Goal: Navigation & Orientation: Understand site structure

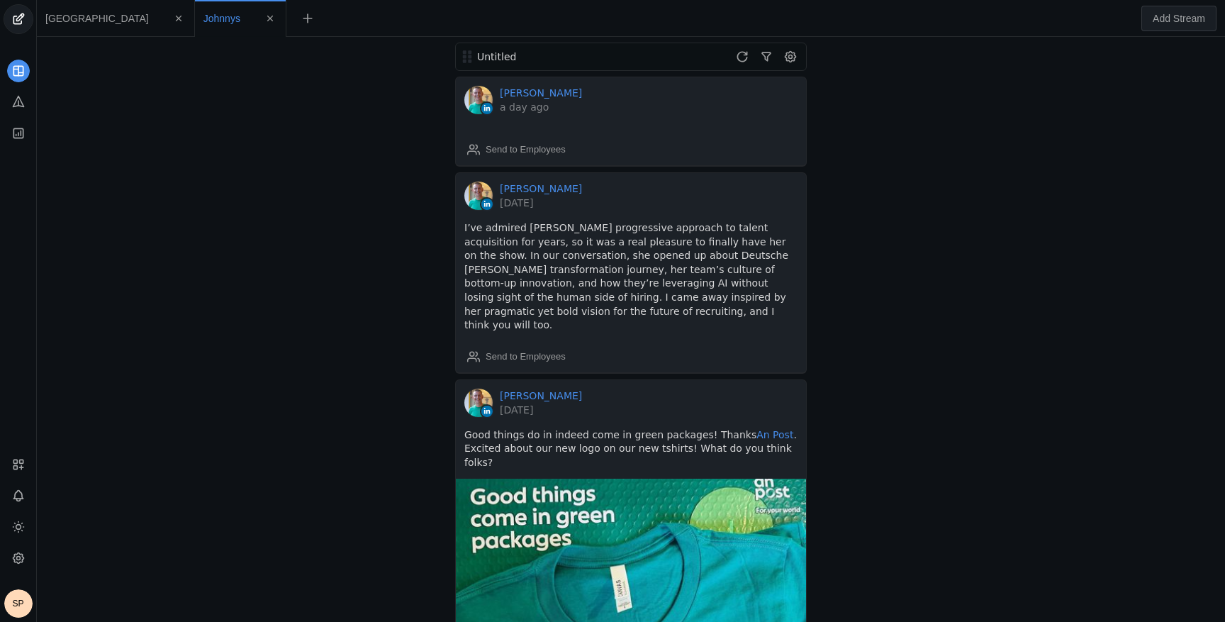
click at [64, 26] on app-feed-tab "[GEOGRAPHIC_DATA]" at bounding box center [115, 19] width 140 height 26
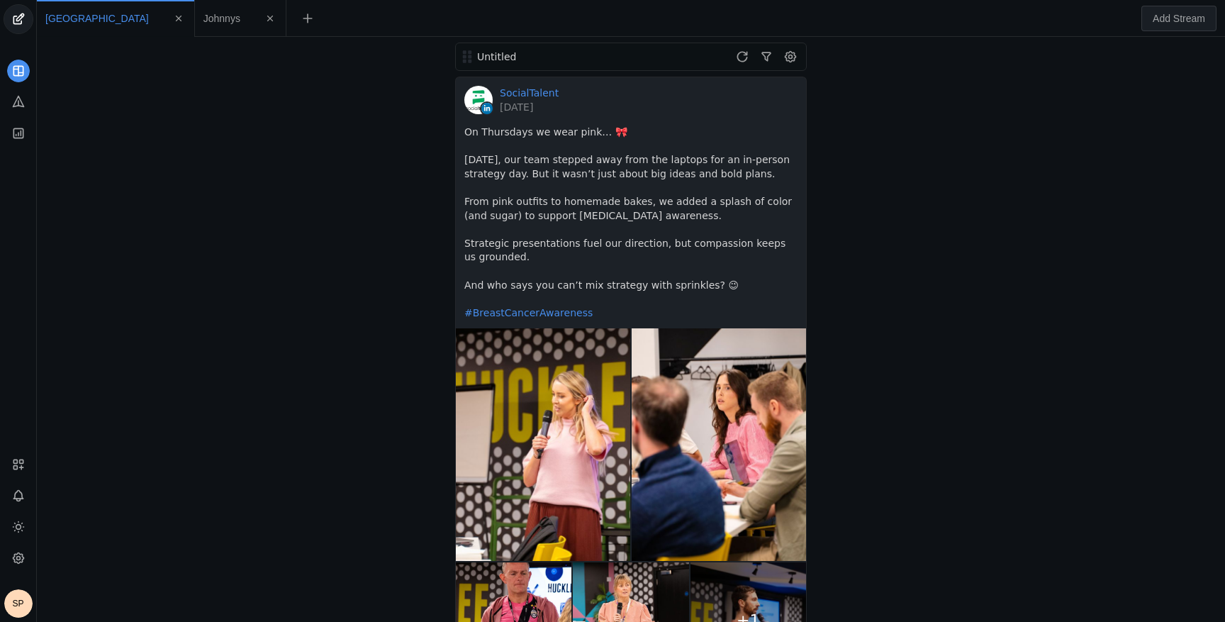
click at [203, 15] on span "Johnnys" at bounding box center [221, 18] width 37 height 10
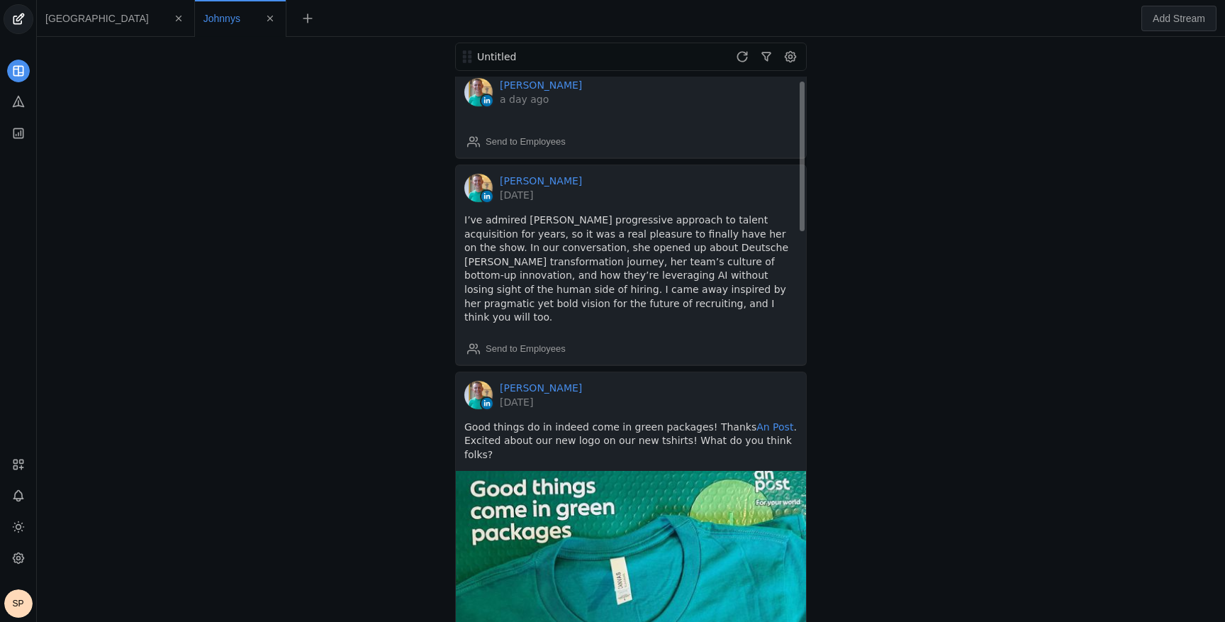
scroll to position [10, 0]
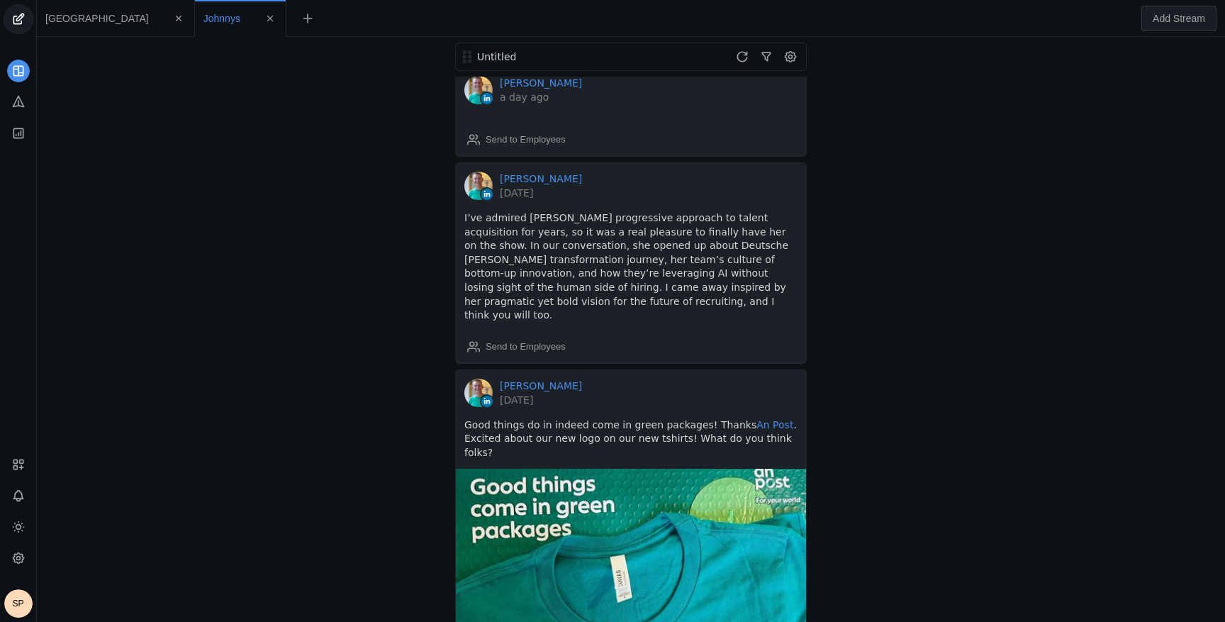
click at [272, 152] on div "Untitled [PERSON_NAME] a day ago Send to Employees [PERSON_NAME] [DATE] I’ve ad…" at bounding box center [630, 329] width 1181 height 585
click at [14, 67] on icon at bounding box center [18, 71] width 14 height 14
click at [23, 551] on icon at bounding box center [18, 558] width 14 height 14
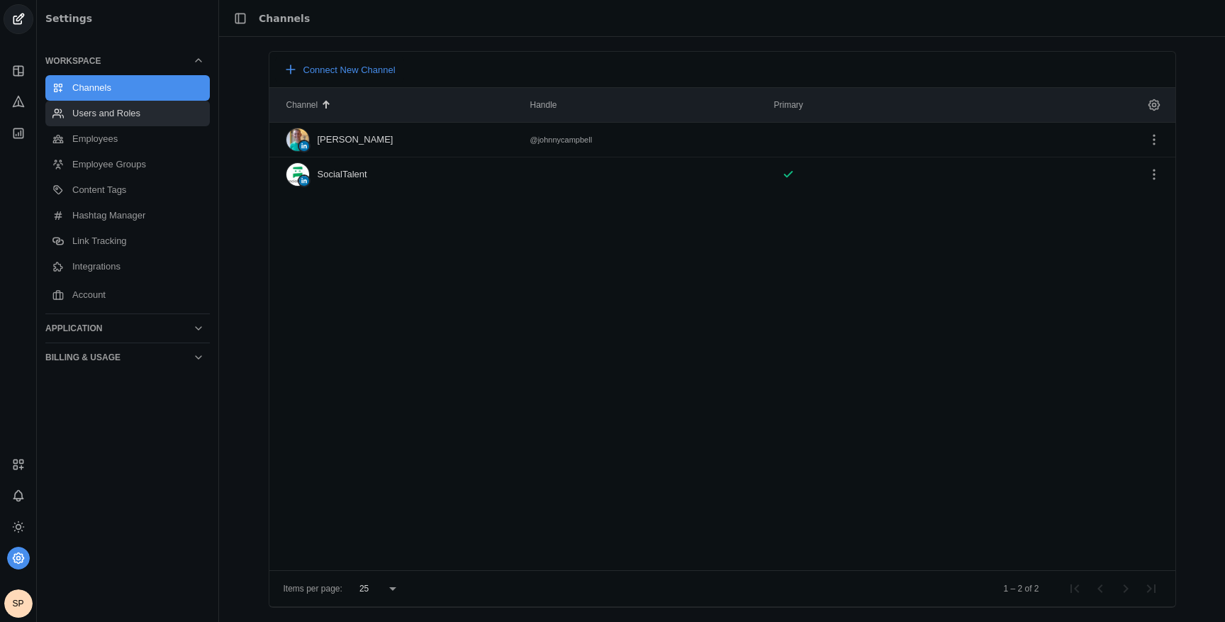
click at [110, 115] on link "Users and Roles" at bounding box center [127, 114] width 164 height 26
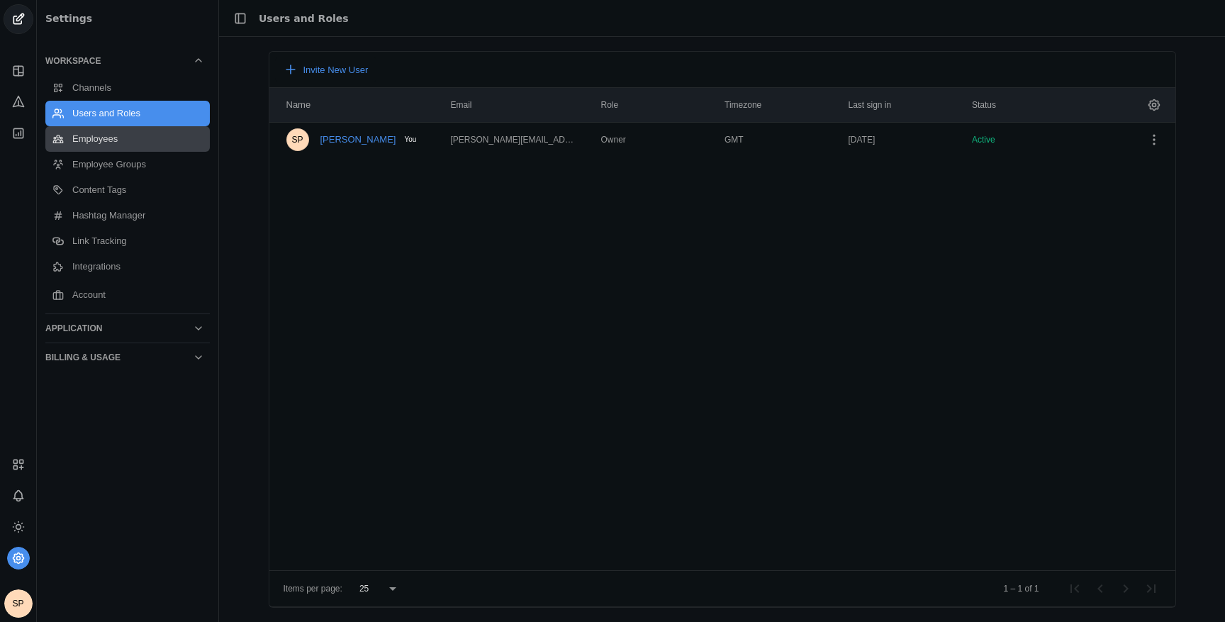
click at [112, 137] on link "Employees" at bounding box center [127, 139] width 164 height 26
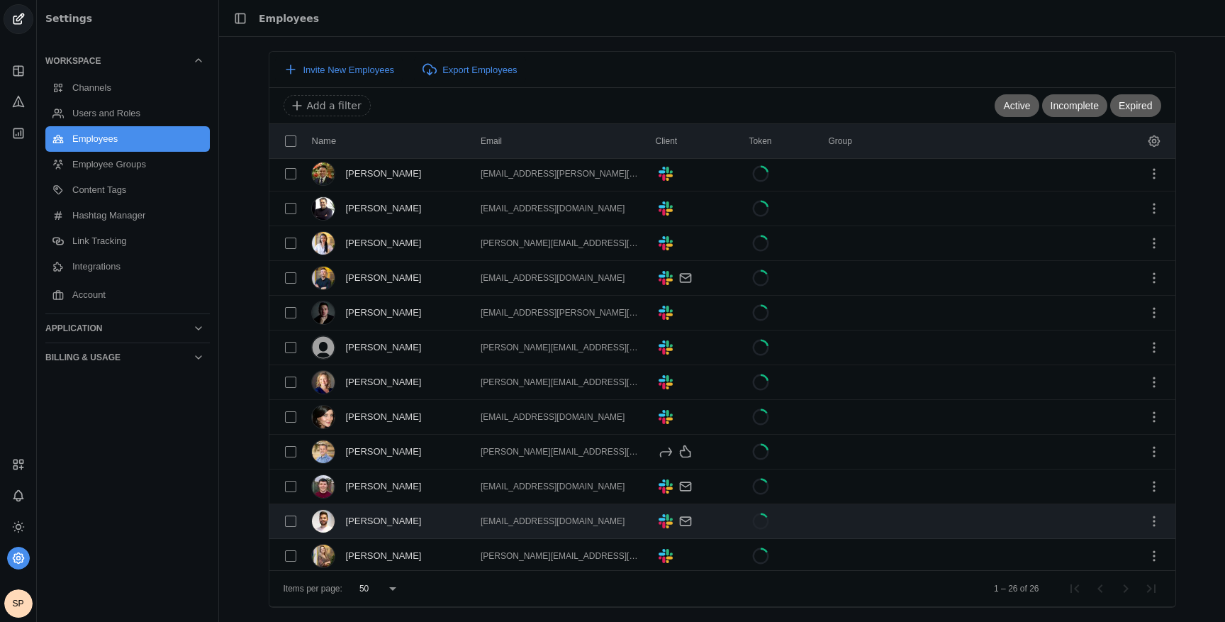
scroll to position [491, 0]
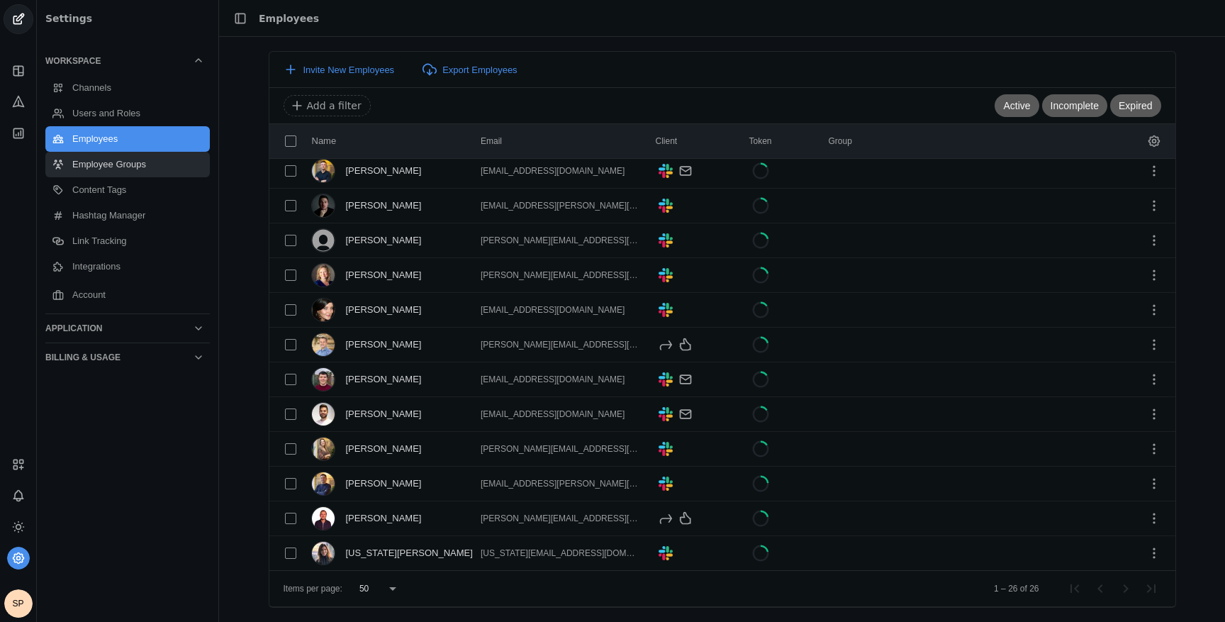
click at [82, 162] on link "Employee Groups" at bounding box center [127, 165] width 164 height 26
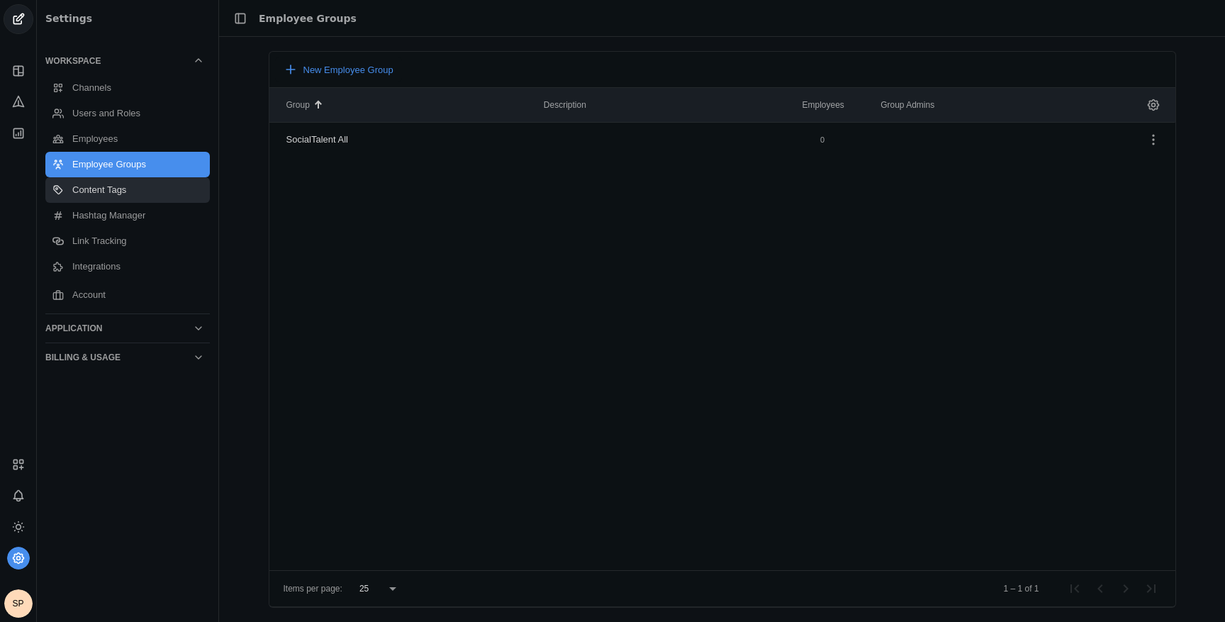
click at [100, 193] on link "Content Tags" at bounding box center [127, 190] width 164 height 26
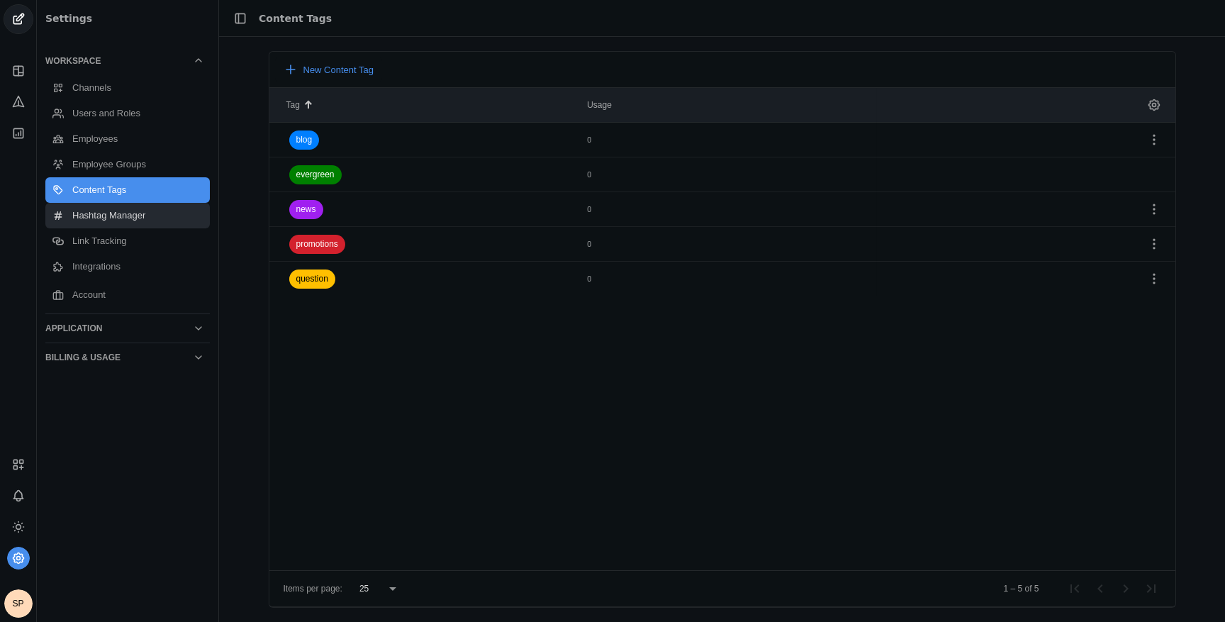
click at [106, 215] on link "Hashtag Manager" at bounding box center [127, 216] width 164 height 26
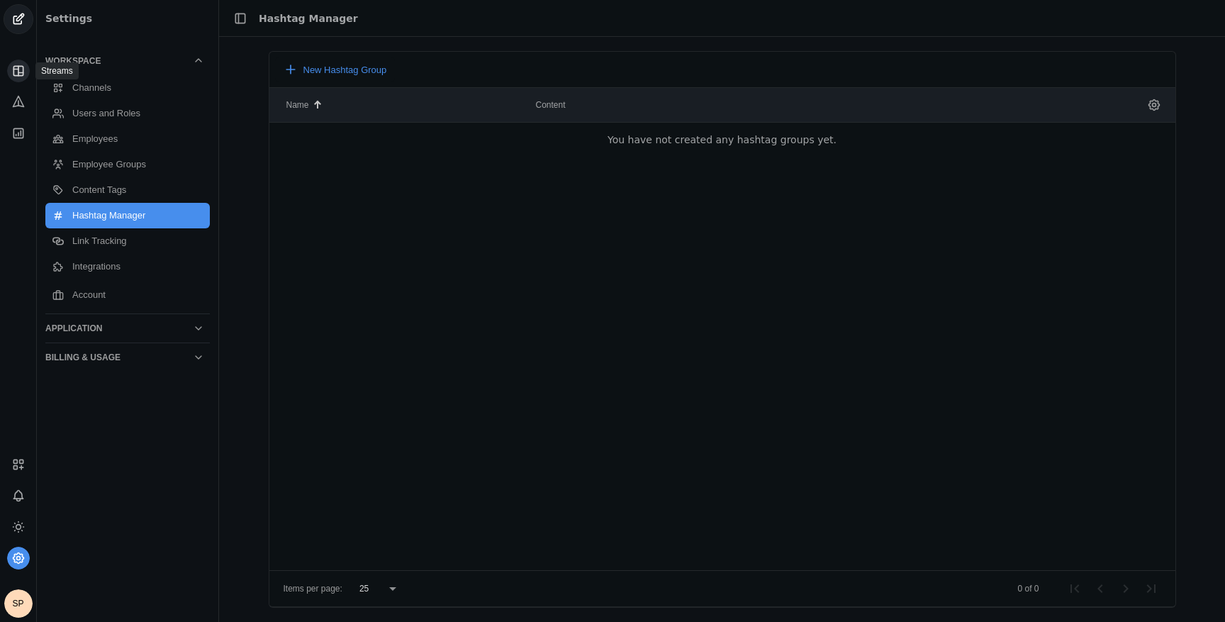
click at [25, 72] on icon at bounding box center [18, 71] width 14 height 14
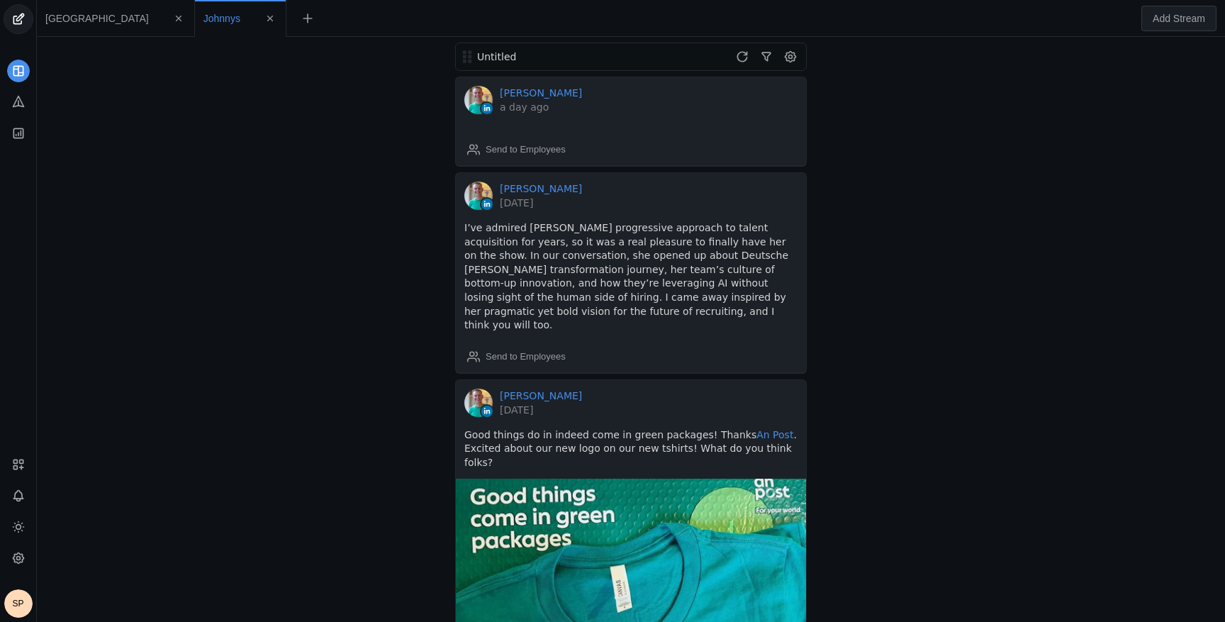
click at [565, 50] on div "Untitled" at bounding box center [561, 57] width 169 height 14
click at [478, 55] on div "Untitled" at bounding box center [561, 57] width 169 height 14
click at [332, 178] on div "Untitled [PERSON_NAME] a day ago Send to Employees [PERSON_NAME] [DATE] I’ve ad…" at bounding box center [630, 329] width 1181 height 585
